Goal: Information Seeking & Learning: Find specific fact

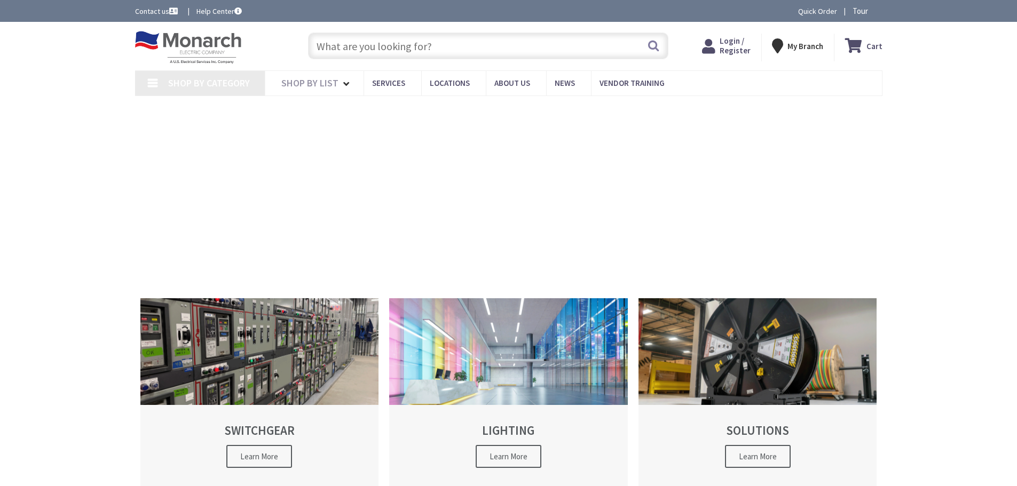
drag, startPoint x: 0, startPoint y: 0, endPoint x: 387, endPoint y: 38, distance: 388.8
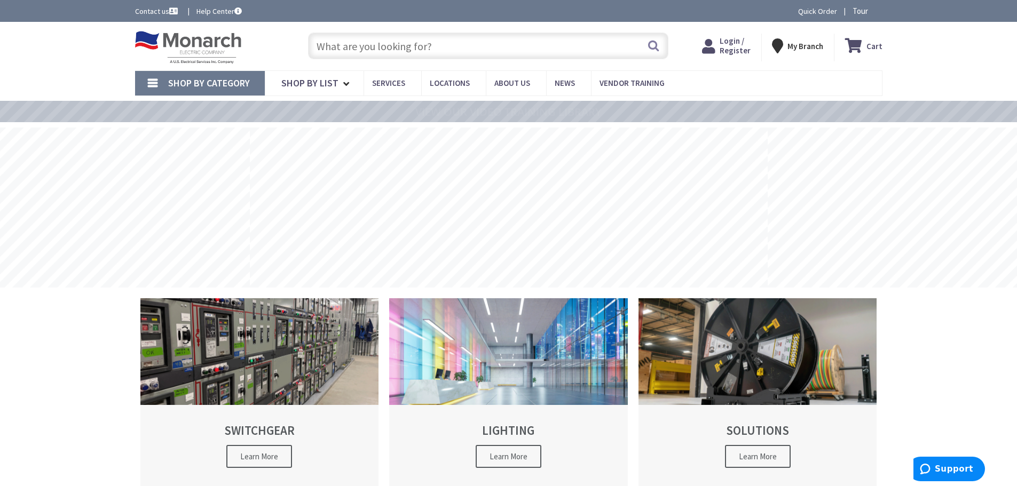
paste input "6" FRE Extr Heavy Wall Conduit"
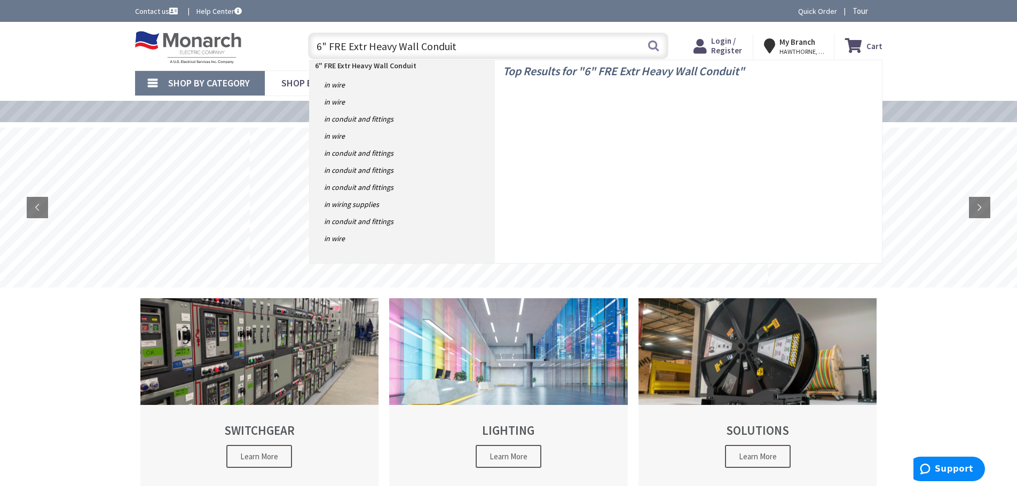
type input "6" FRE Extra Heavy Wall Conduit"
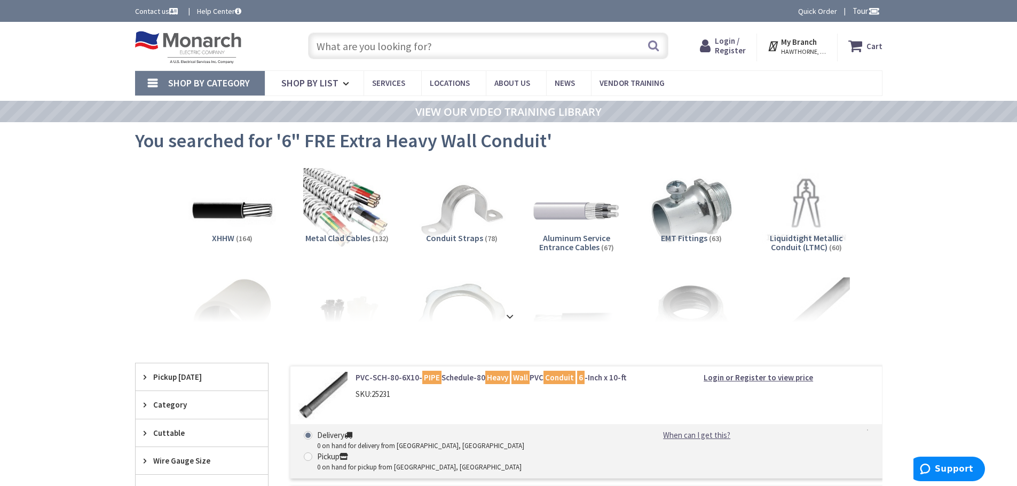
click at [431, 50] on input "text" at bounding box center [488, 46] width 360 height 27
paste input "6" FRE Extr Heavy Wall Conduit"
drag, startPoint x: 414, startPoint y: 49, endPoint x: 349, endPoint y: 41, distance: 66.2
click at [349, 41] on input "6" FRE Extr Heavy Wall Conduit" at bounding box center [488, 46] width 360 height 27
type input "6" FRE Conduit"
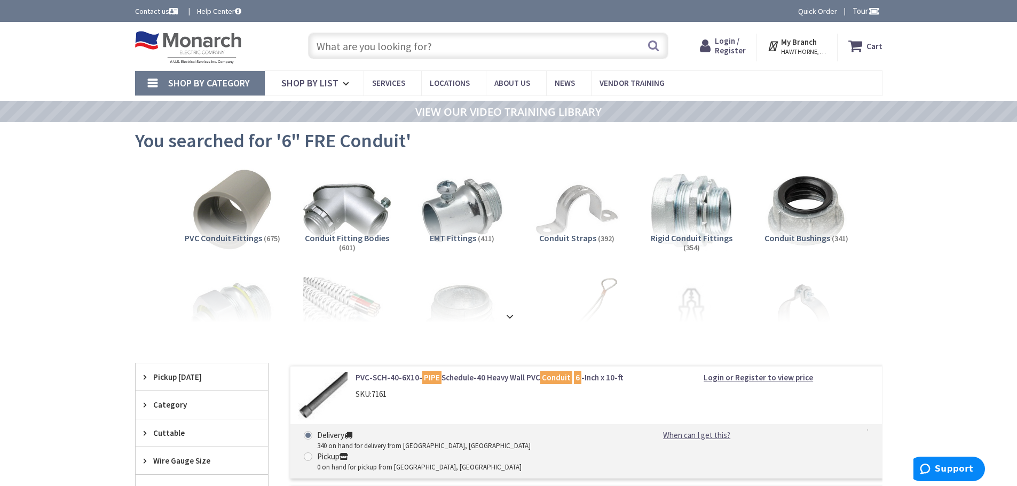
paste input "6" FRE Extr Heavy Wall Conduit"
drag, startPoint x: 415, startPoint y: 44, endPoint x: 330, endPoint y: 44, distance: 85.4
click at [330, 44] on input "6" FRE Extr Heavy Wall Conduit" at bounding box center [488, 46] width 360 height 27
type input "6" Conduit"
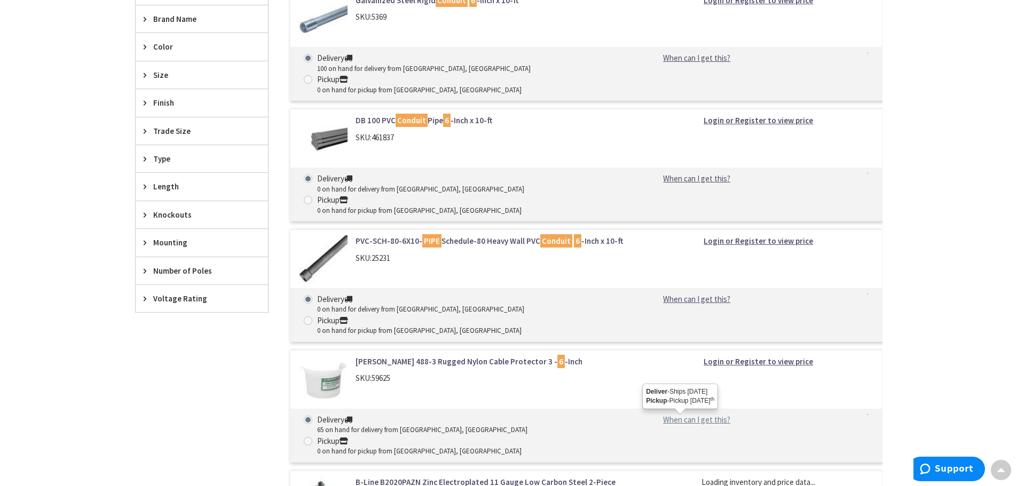
scroll to position [249, 0]
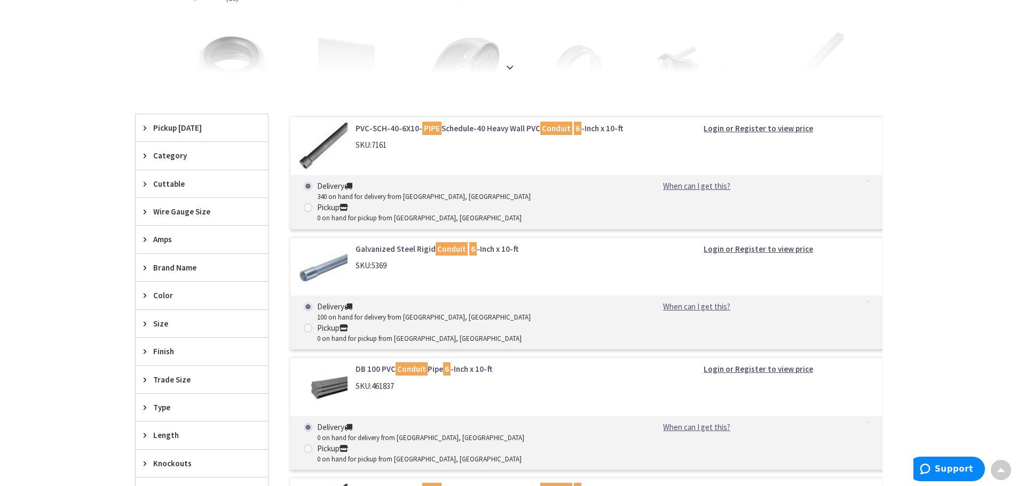
click at [314, 248] on img at bounding box center [323, 268] width 50 height 50
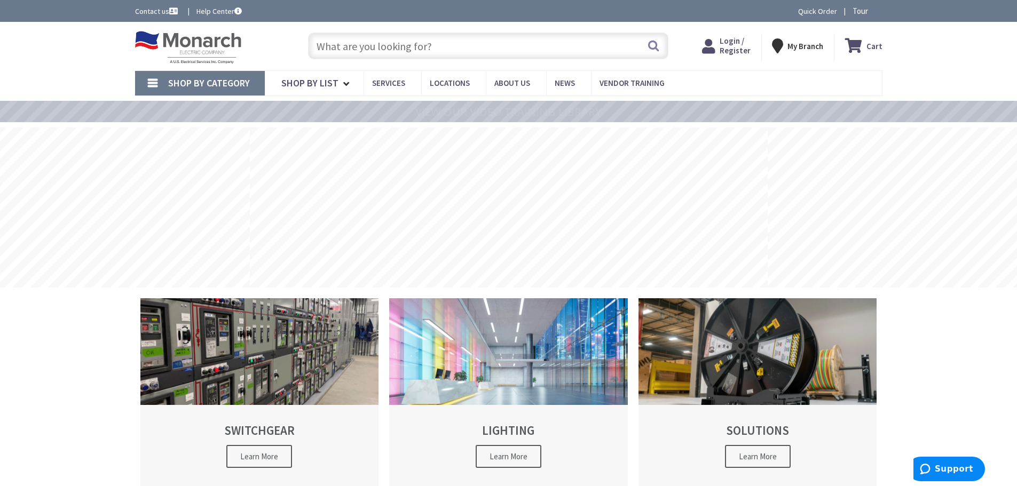
type input "6" Fiberglass Conduit"
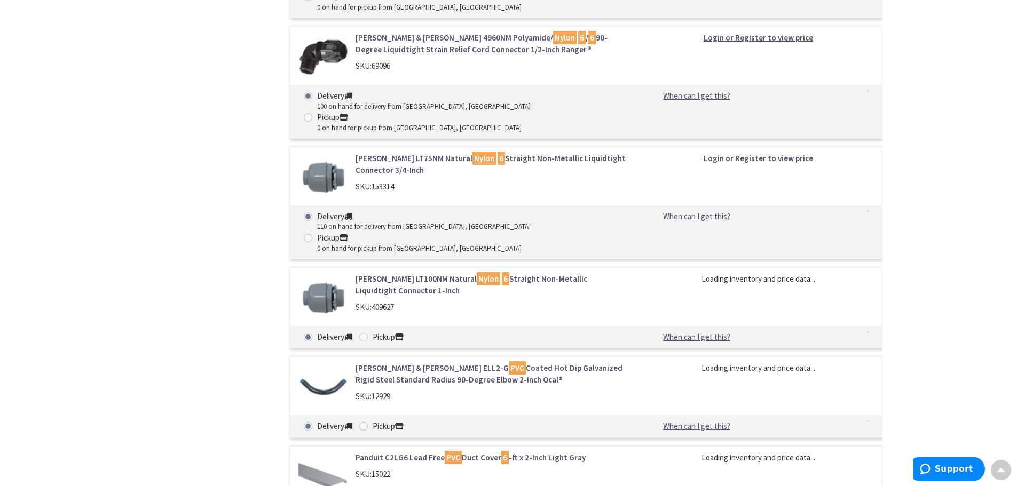
scroll to position [2086, 0]
